Goal: Task Accomplishment & Management: Manage account settings

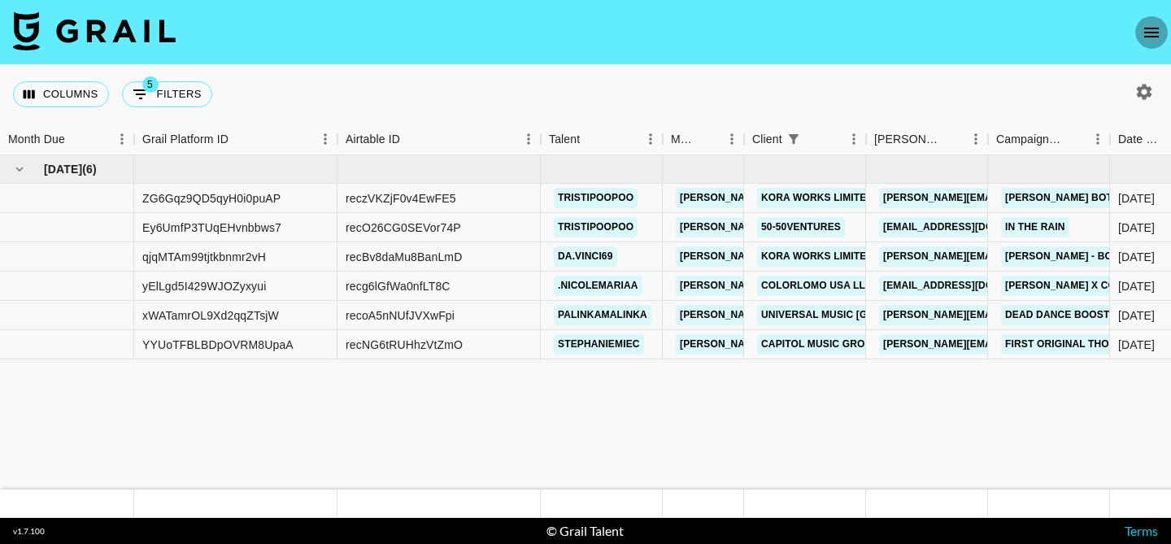
click at [1160, 28] on icon "open drawer" at bounding box center [1152, 33] width 20 height 20
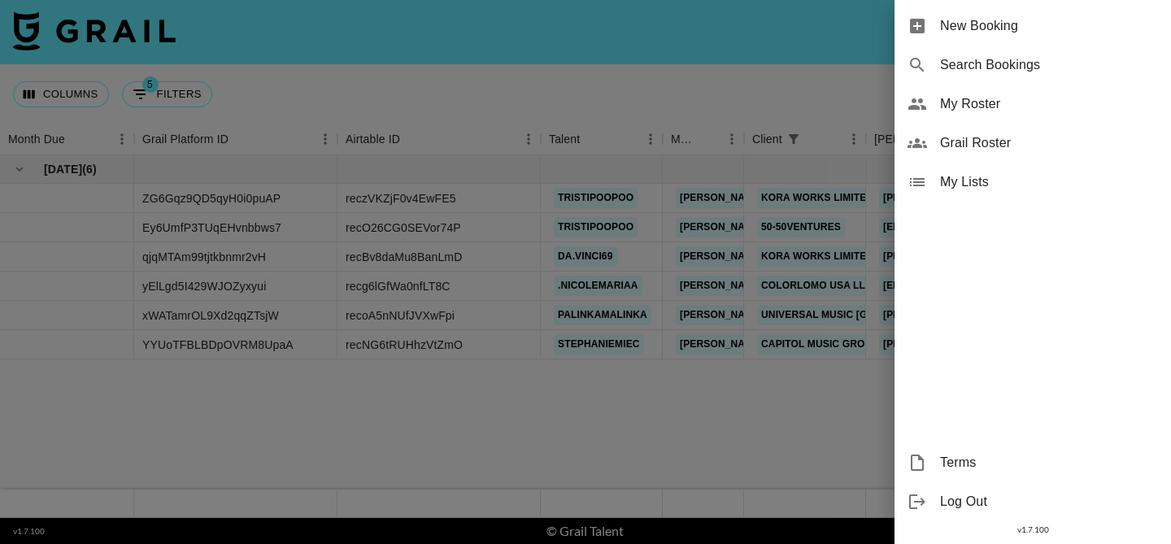
click at [958, 104] on span "My Roster" at bounding box center [1049, 104] width 218 height 20
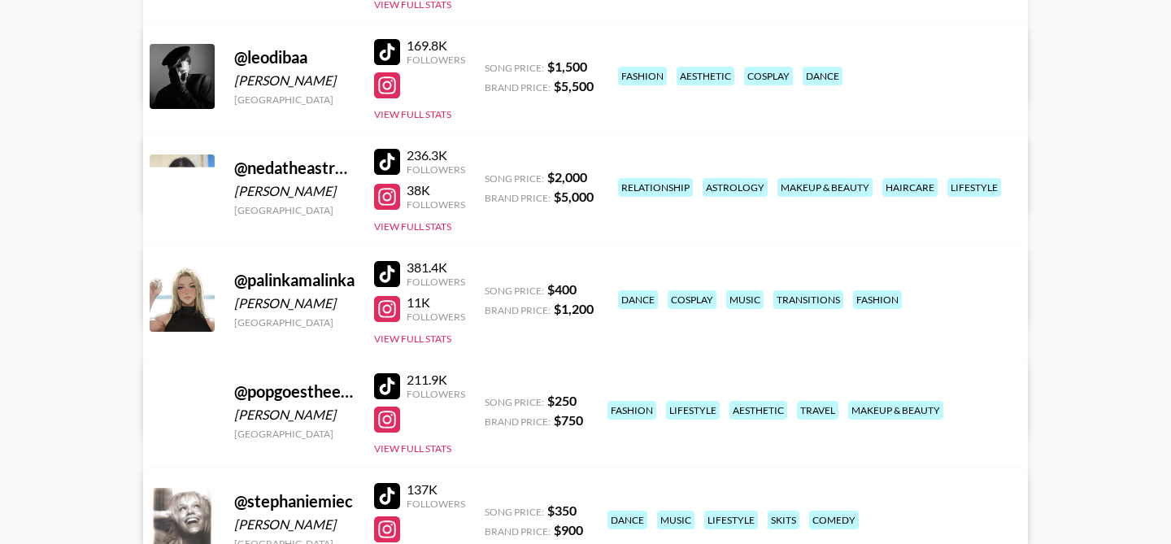
scroll to position [675, 0]
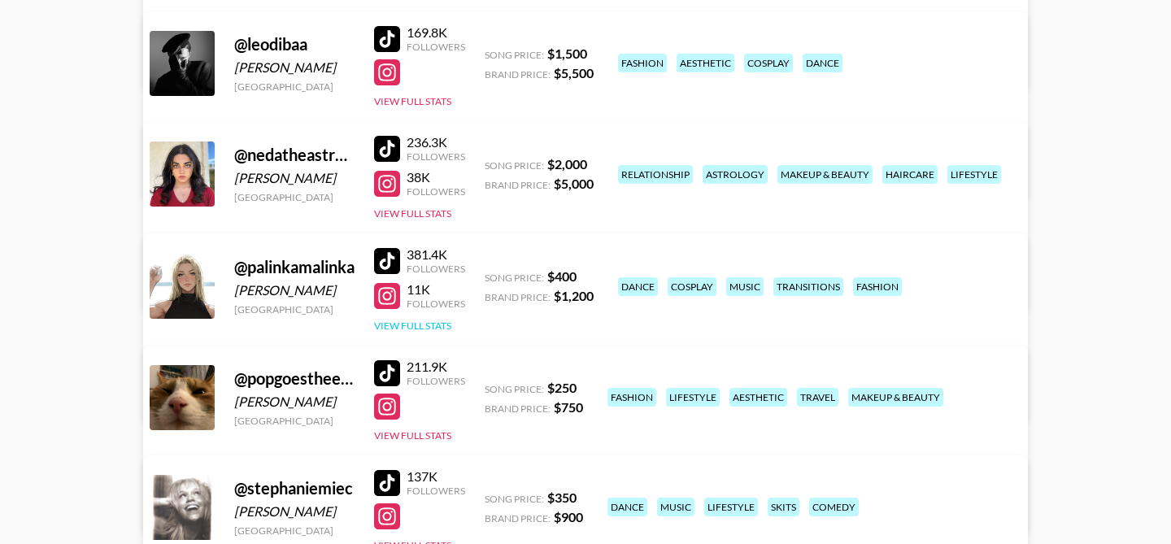
click at [411, 328] on button "View Full Stats" at bounding box center [412, 326] width 77 height 12
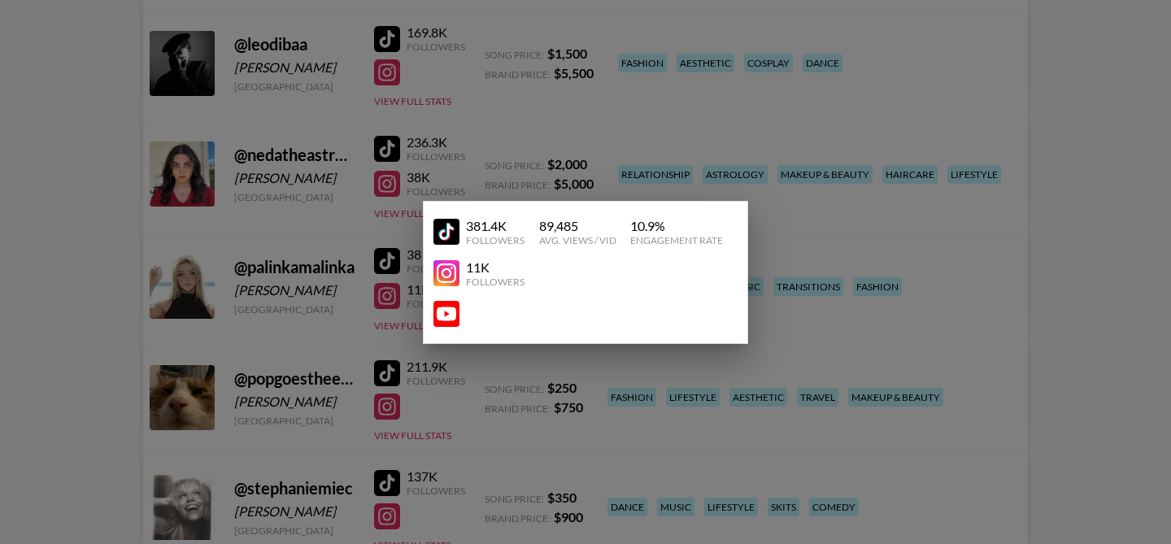
click at [349, 301] on div at bounding box center [585, 272] width 1171 height 544
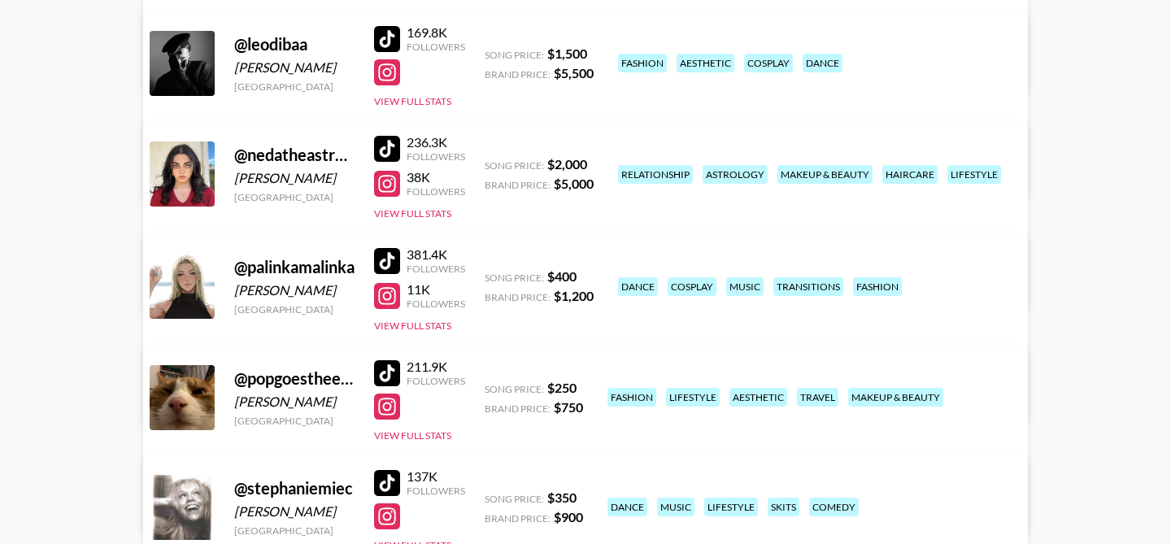
click at [591, 387] on link "View/Edit Details" at bounding box center [381, 395] width 419 height 16
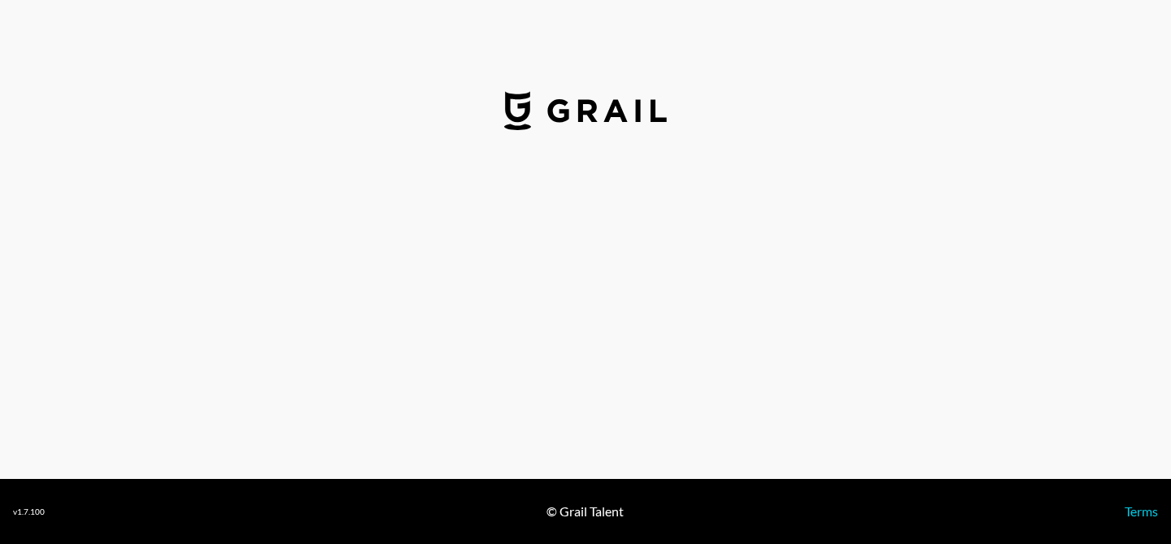
select select "USD"
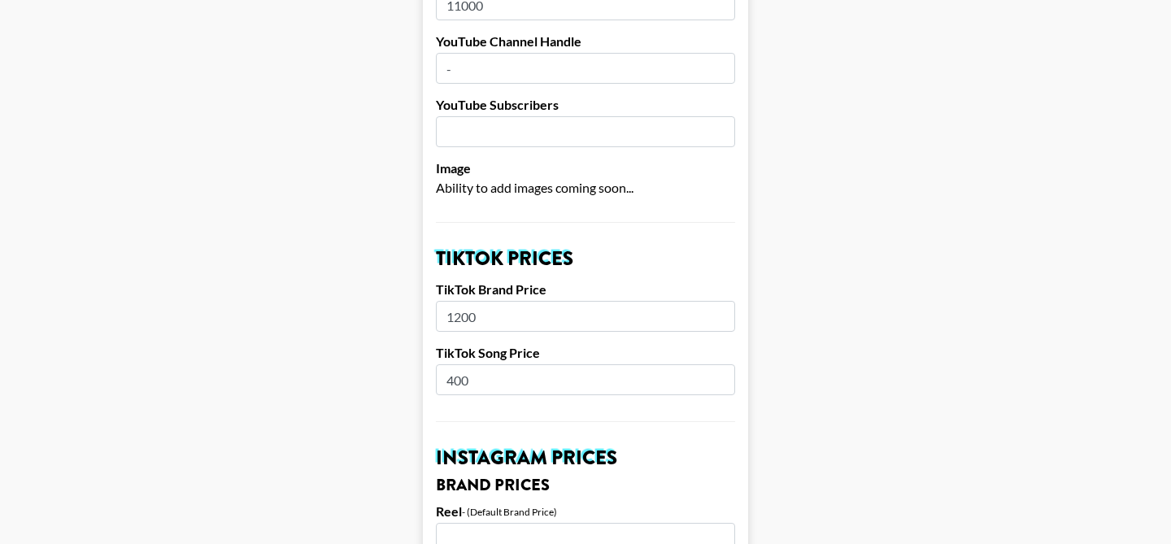
scroll to position [394, 0]
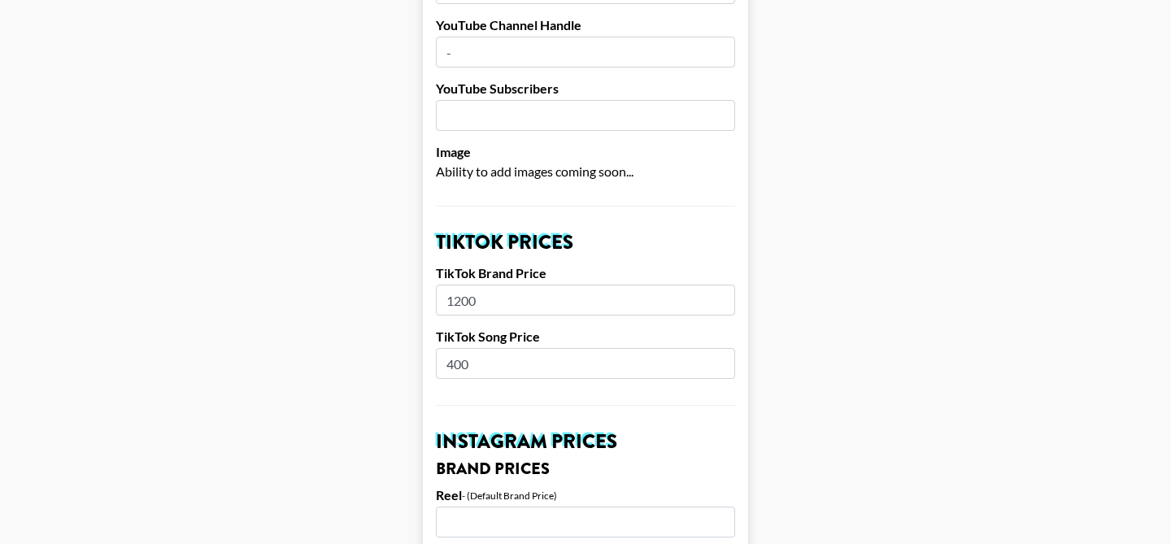
click at [487, 348] on input "400" at bounding box center [585, 363] width 299 height 31
type input "450"
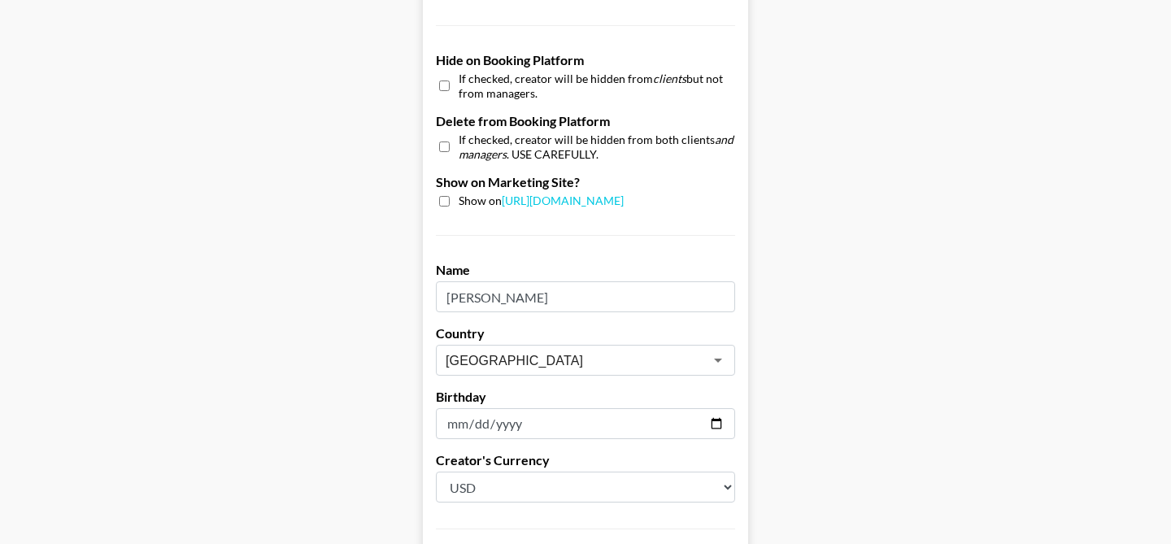
scroll to position [1662, 0]
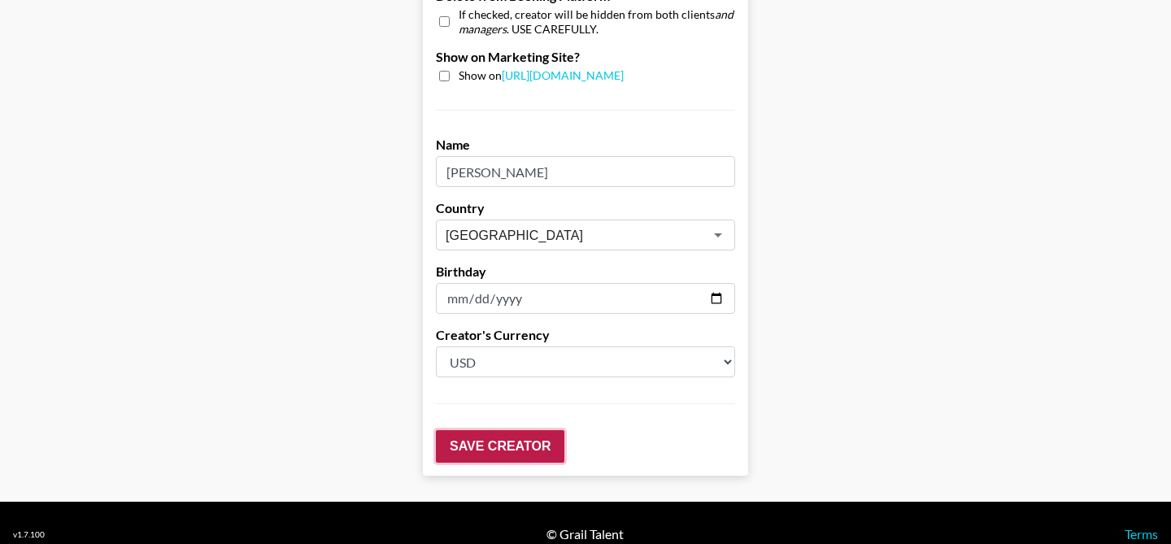
click at [463, 430] on input "Save Creator" at bounding box center [500, 446] width 128 height 33
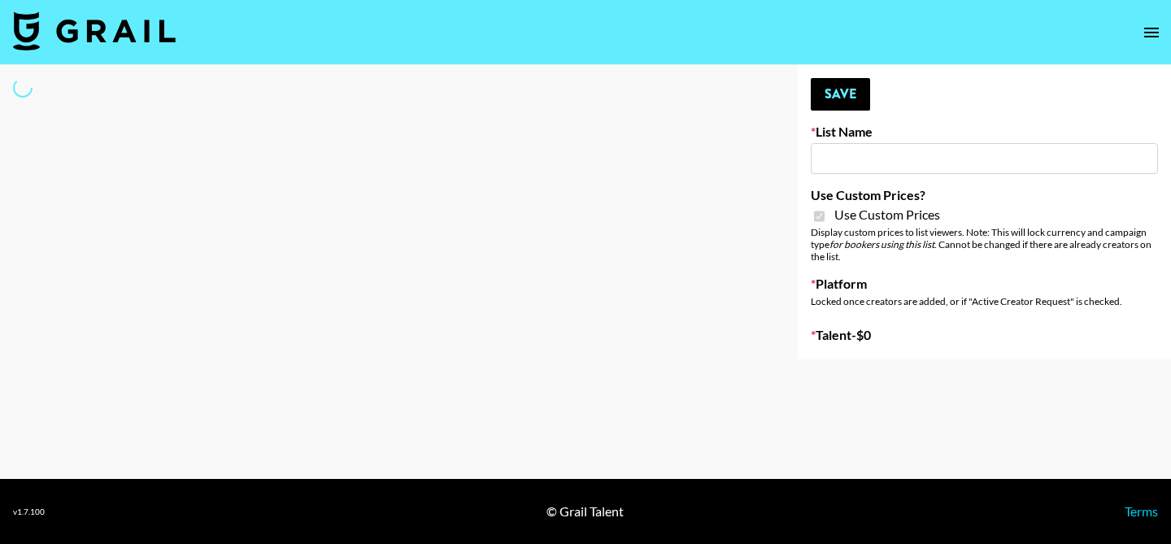
type input "[PERSON_NAME] ([DATE])"
checkbox input "true"
select select "Brand"
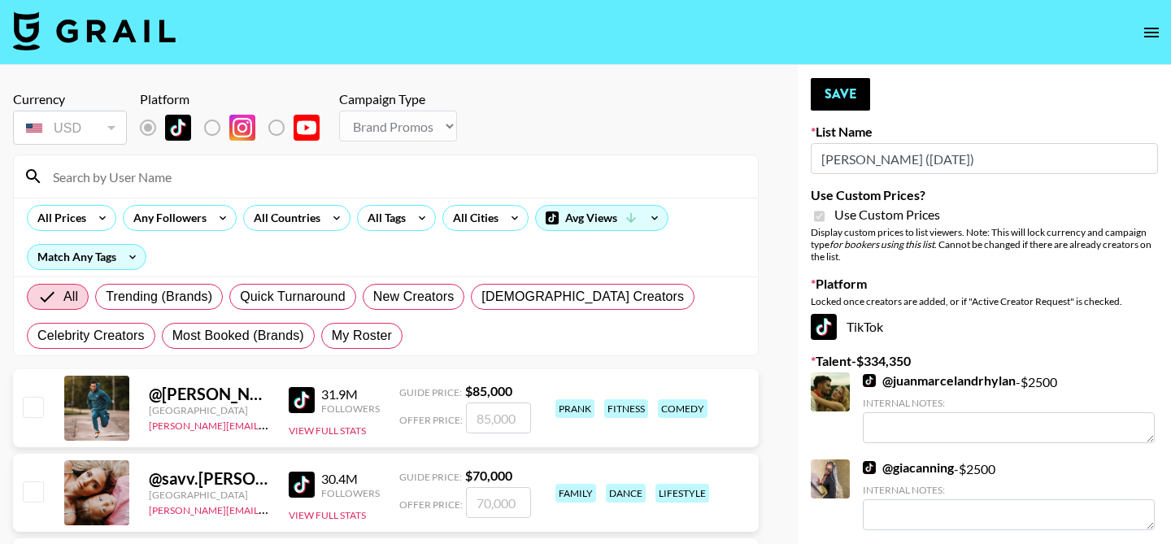
drag, startPoint x: 343, startPoint y: 330, endPoint x: 337, endPoint y: 320, distance: 11.3
click at [343, 330] on span "My Roster" at bounding box center [362, 336] width 60 height 20
click at [332, 336] on input "My Roster" at bounding box center [332, 336] width 0 height 0
radio input "true"
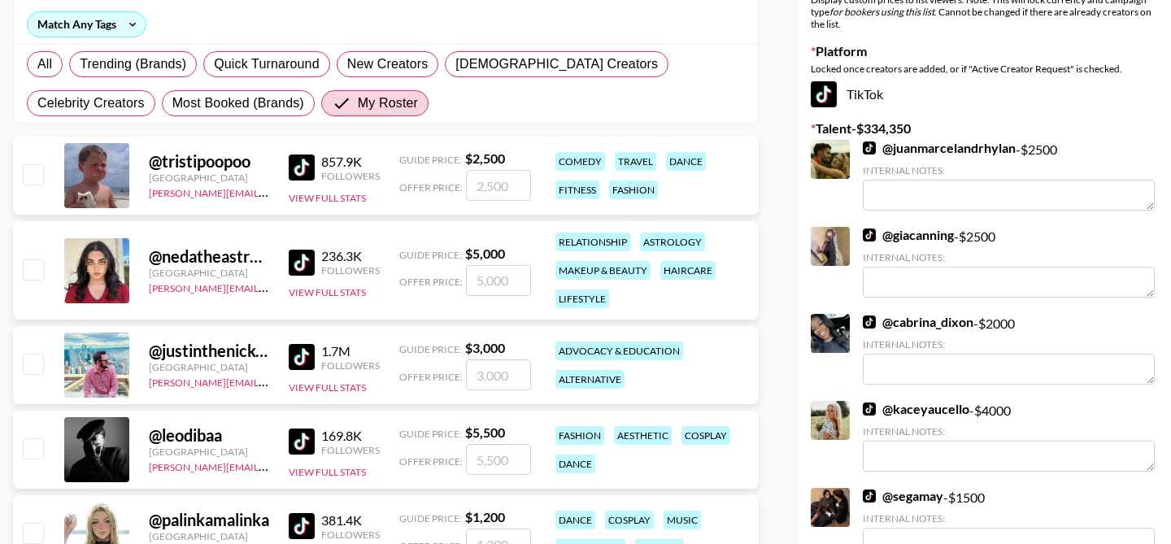
scroll to position [273, 0]
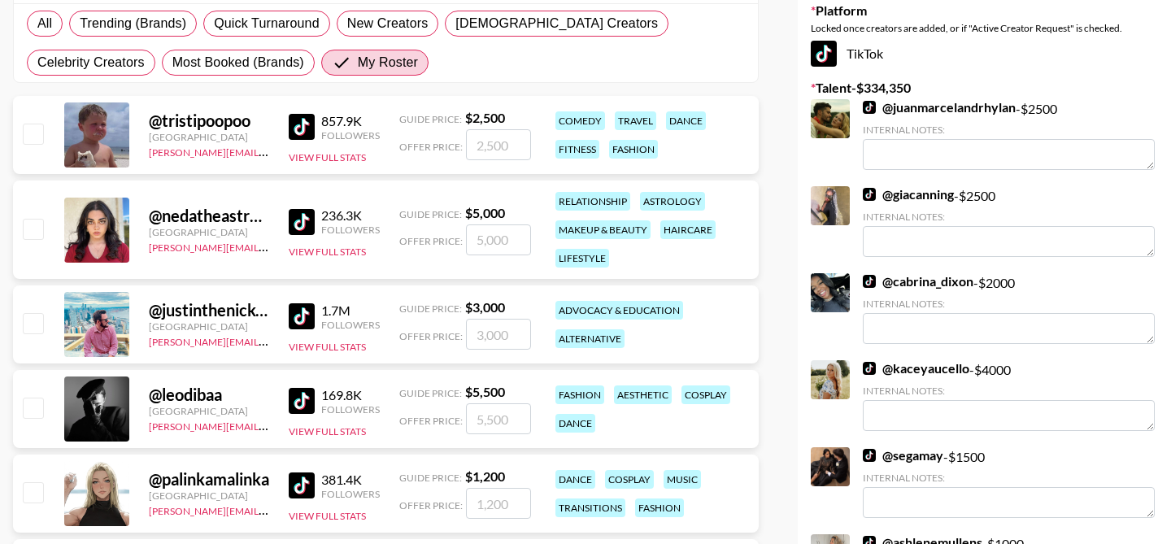
click at [30, 140] on input "checkbox" at bounding box center [33, 134] width 20 height 20
checkbox input "true"
type input "2500"
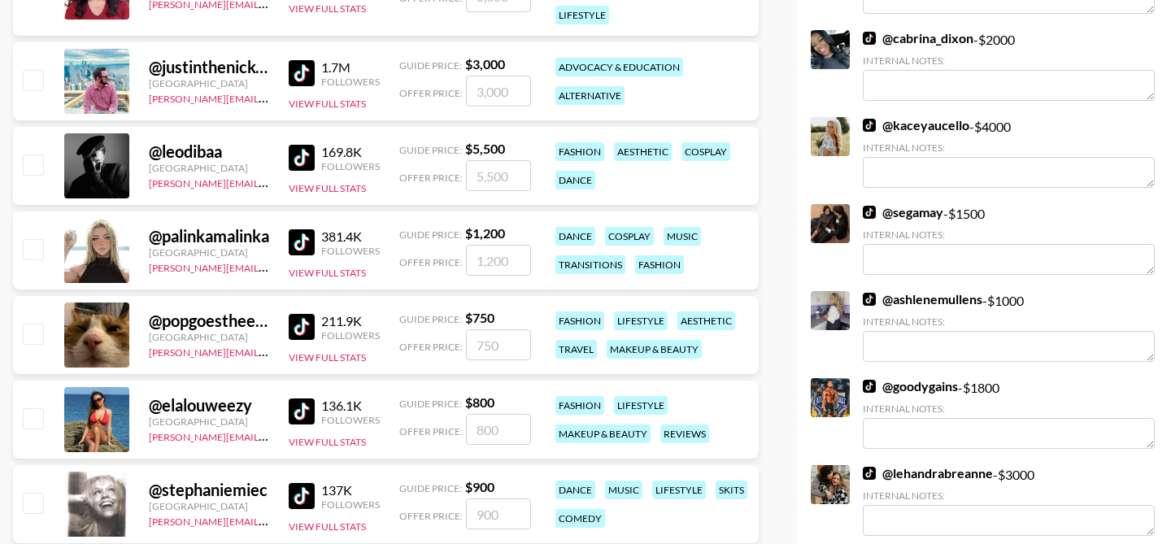
scroll to position [517, 0]
click at [31, 253] on input "checkbox" at bounding box center [33, 248] width 20 height 20
checkbox input "true"
type input "1200"
click at [33, 256] on input "checkbox" at bounding box center [33, 248] width 20 height 20
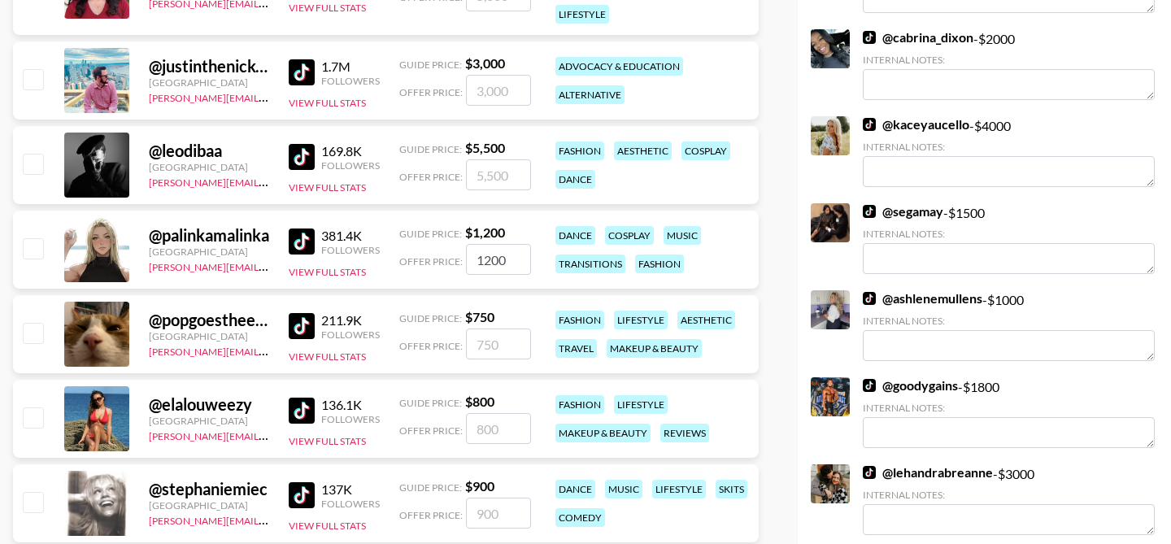
checkbox input "false"
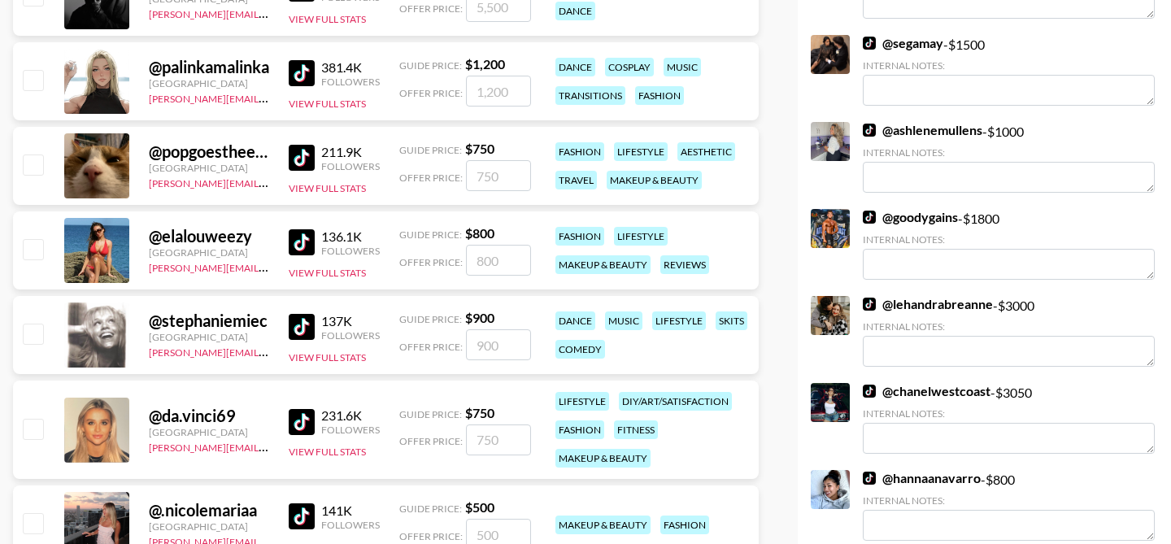
scroll to position [705, 0]
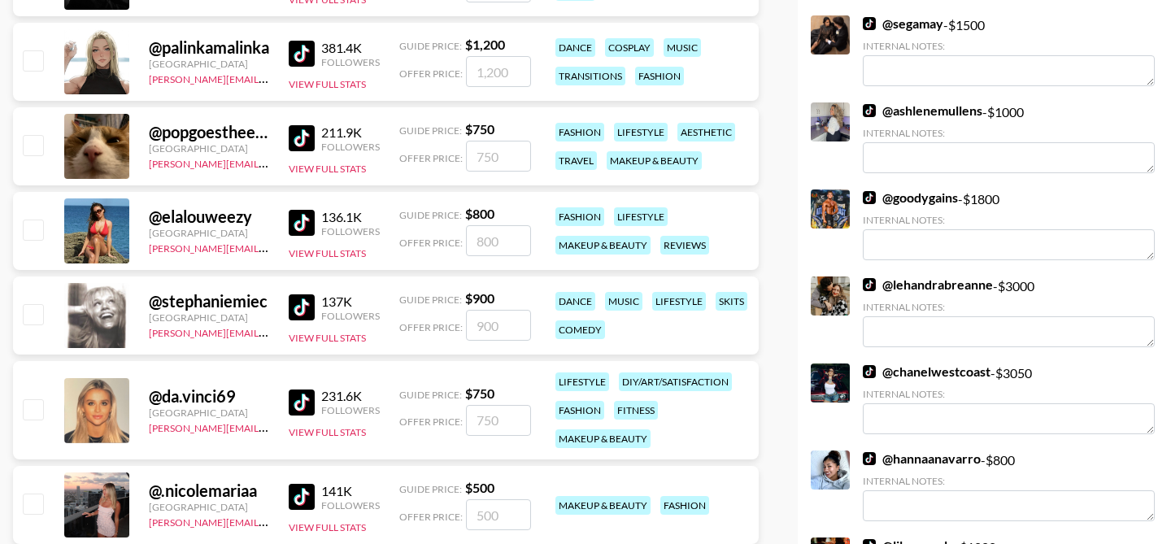
click at [32, 315] on input "checkbox" at bounding box center [33, 314] width 20 height 20
checkbox input "true"
type input "900"
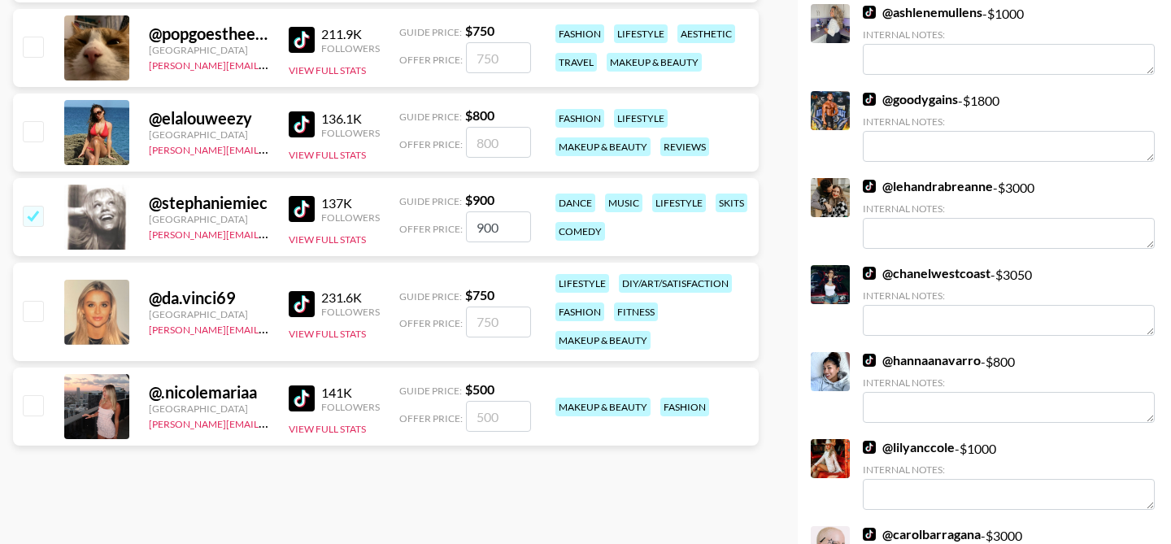
scroll to position [810, 0]
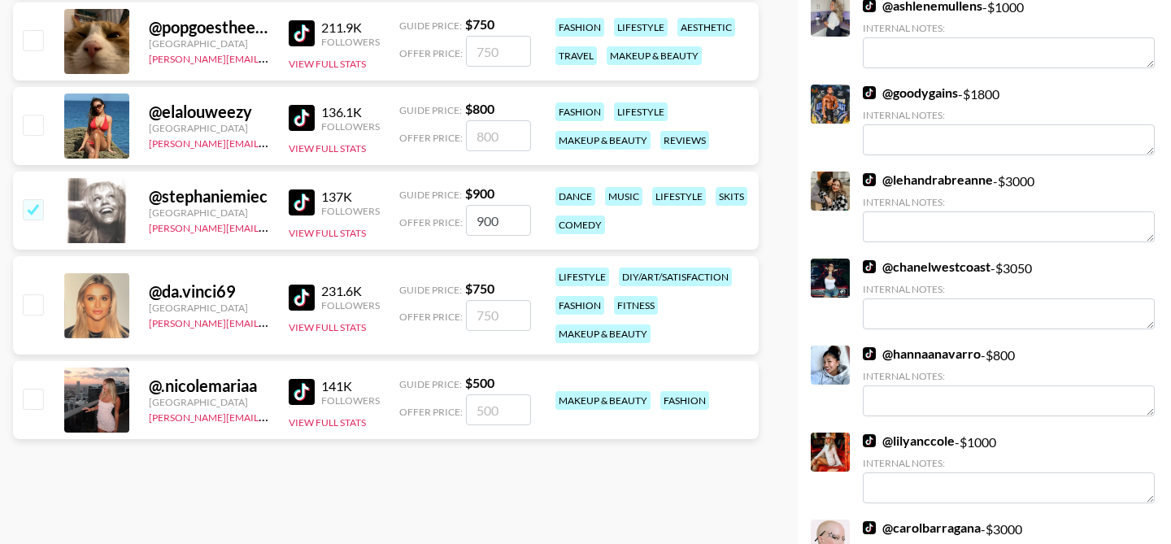
click at [33, 307] on input "checkbox" at bounding box center [33, 304] width 20 height 20
checkbox input "true"
type input "750"
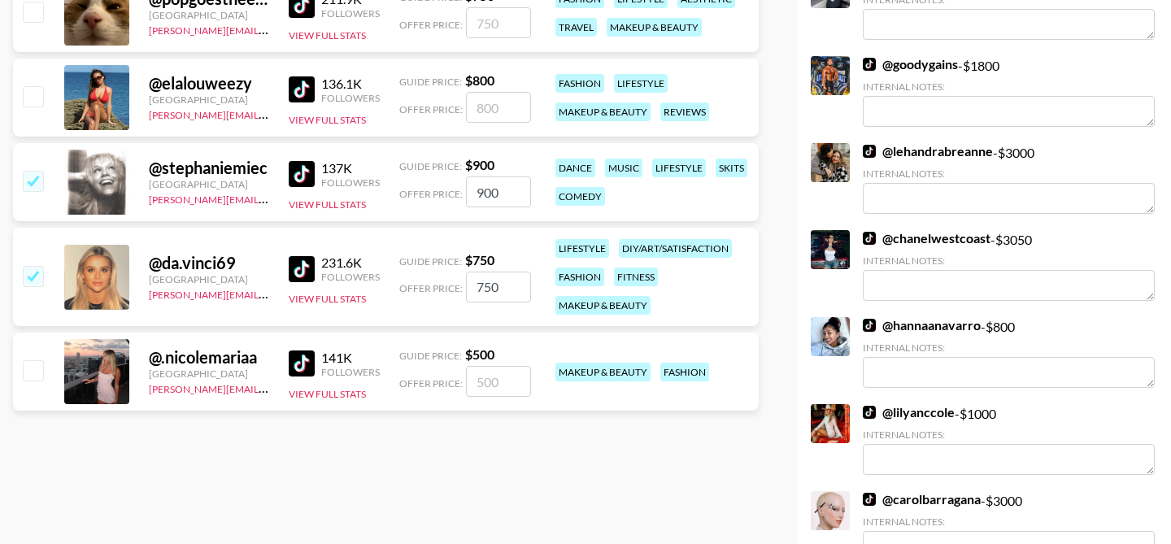
scroll to position [1011, 0]
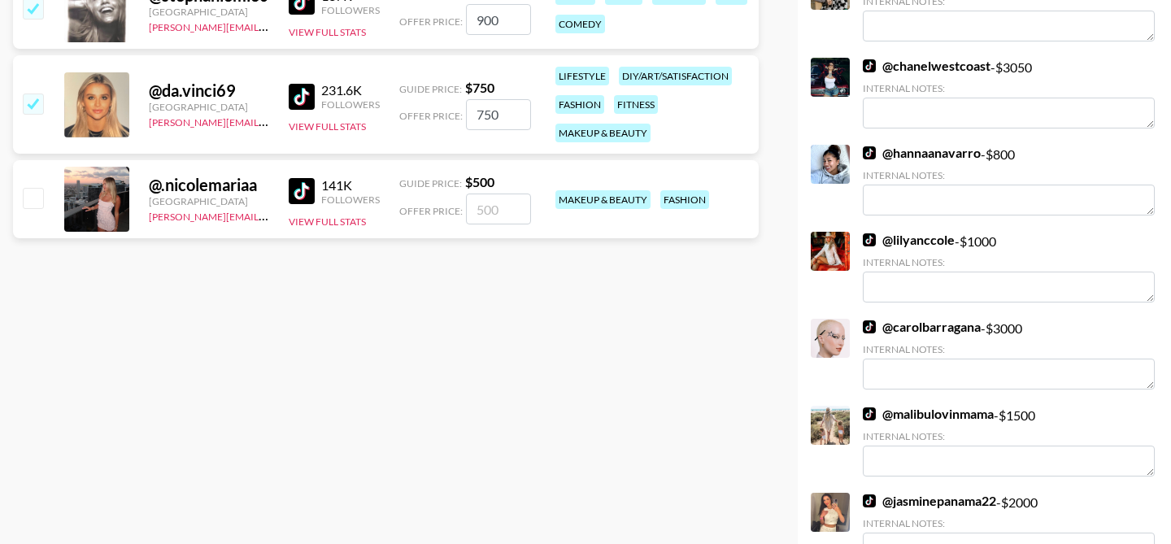
click at [37, 194] on input "checkbox" at bounding box center [33, 198] width 20 height 20
checkbox input "true"
type input "500"
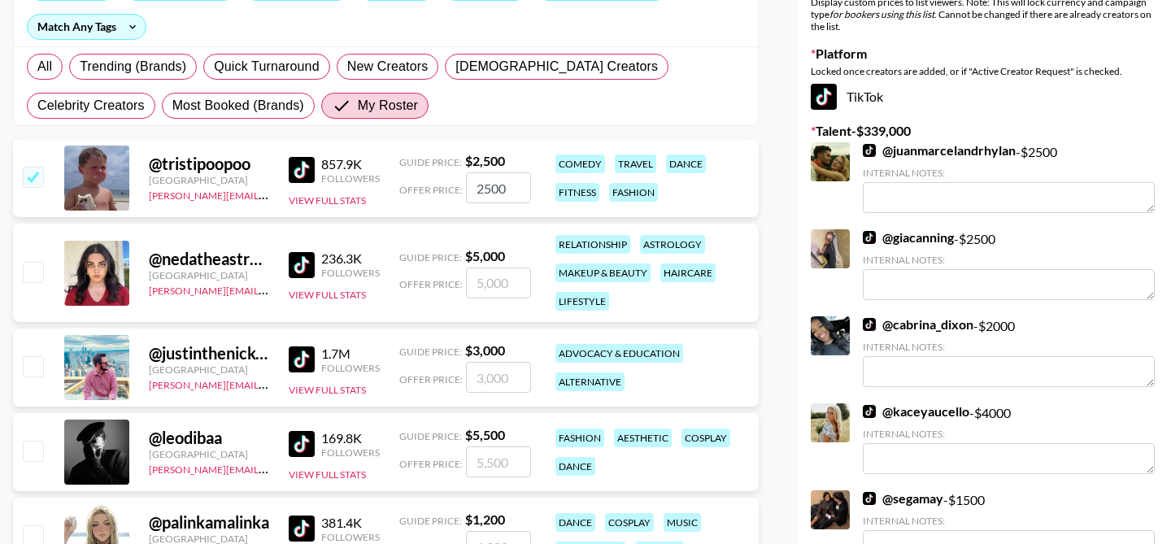
scroll to position [0, 0]
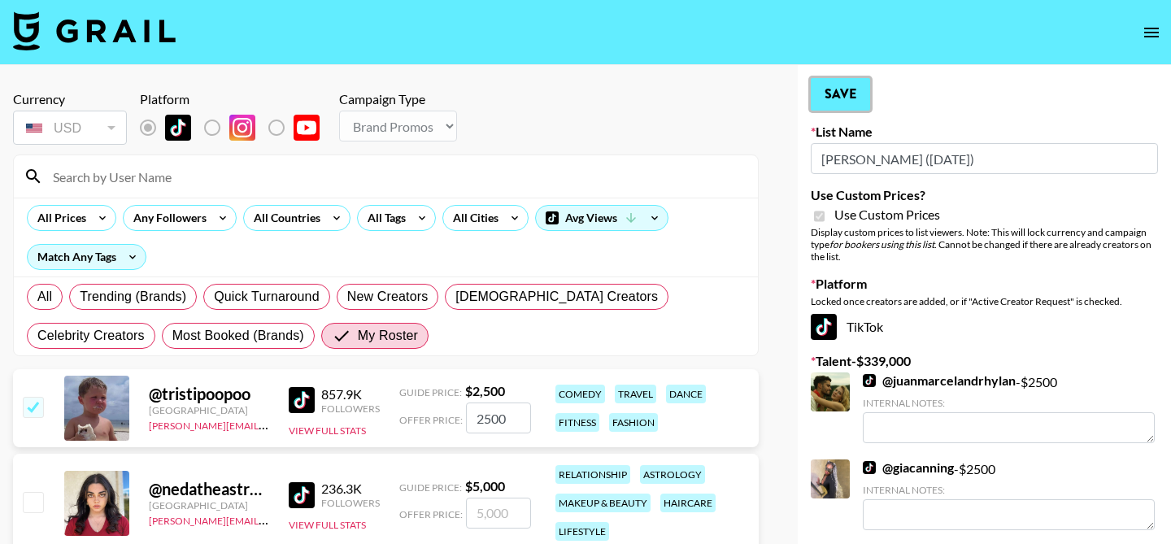
click at [844, 102] on button "Save" at bounding box center [840, 94] width 59 height 33
